Goal: Navigation & Orientation: Find specific page/section

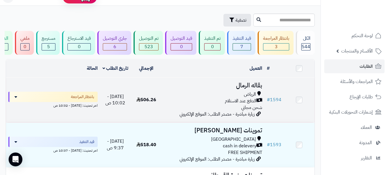
scroll to position [29, 0]
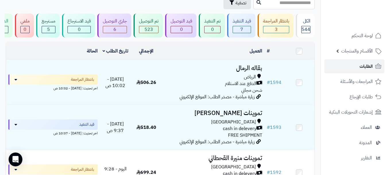
click at [348, 67] on link "الطلبات" at bounding box center [355, 66] width 60 height 14
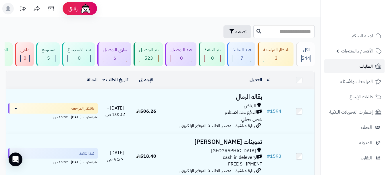
click at [359, 67] on link "الطلبات" at bounding box center [355, 66] width 60 height 14
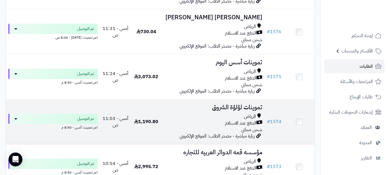
scroll to position [891, 0]
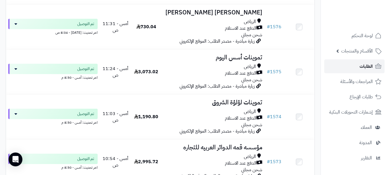
click at [370, 66] on span "الطلبات" at bounding box center [366, 66] width 13 height 8
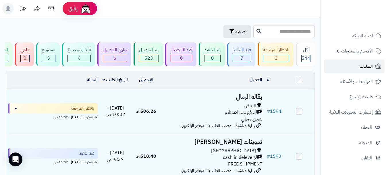
click at [352, 66] on link "الطلبات" at bounding box center [355, 66] width 60 height 14
click at [354, 68] on link "الطلبات" at bounding box center [355, 66] width 60 height 14
